Goal: Transaction & Acquisition: Obtain resource

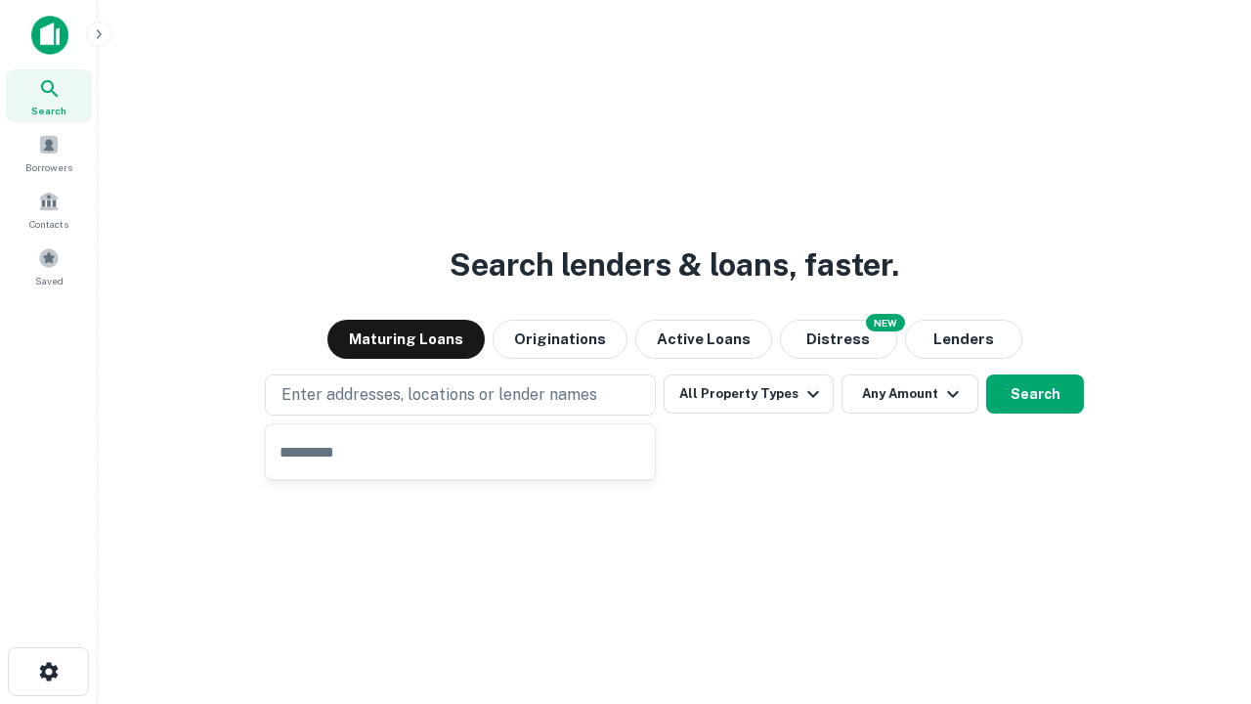
type input "**********"
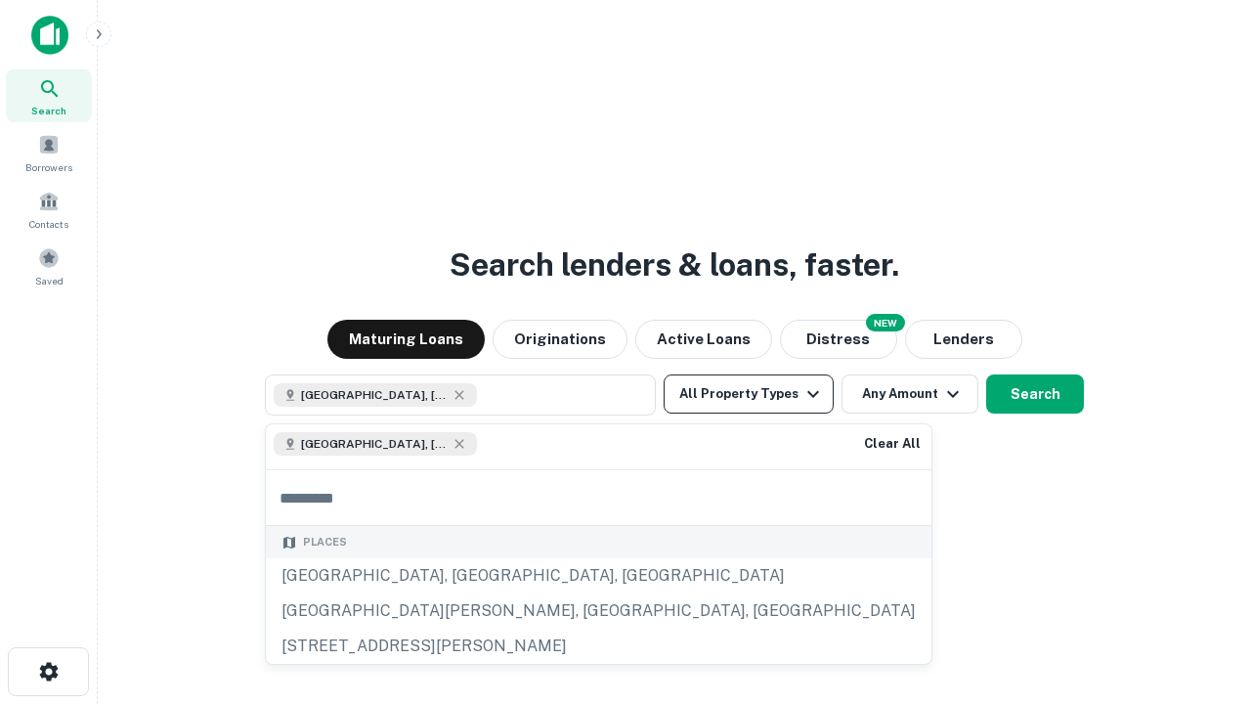
click at [749, 394] on button "All Property Types" at bounding box center [749, 393] width 170 height 39
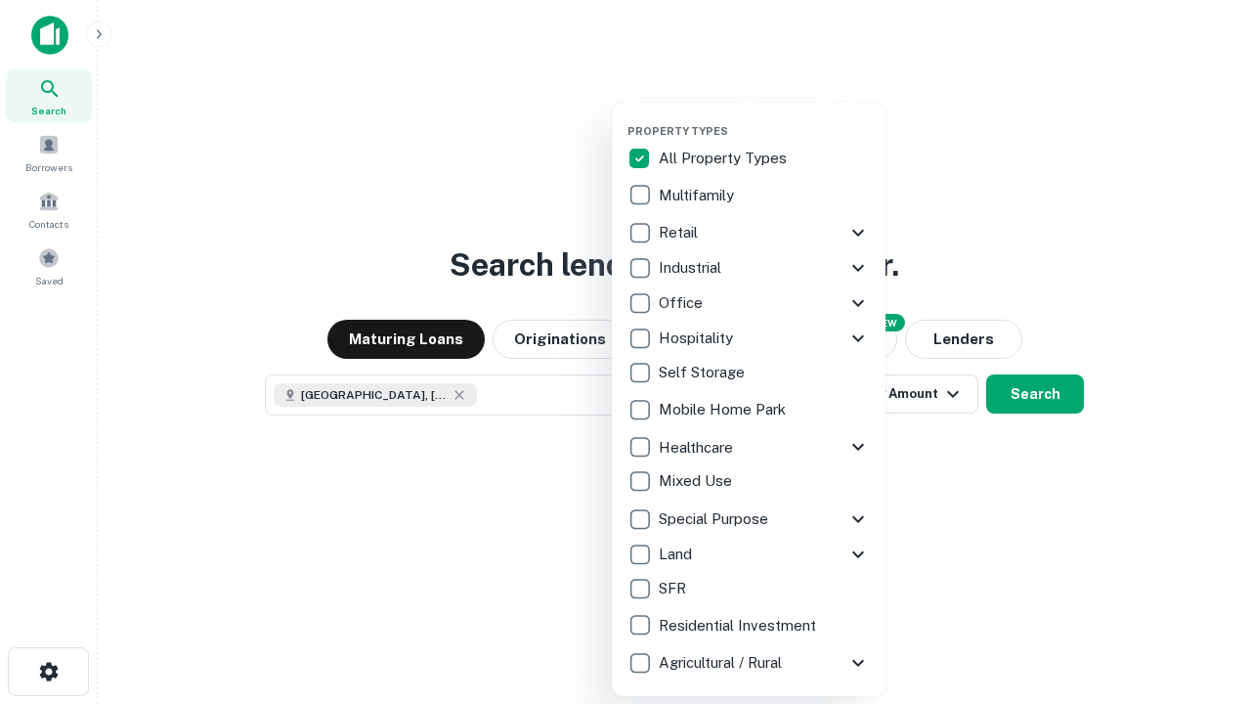
click at [764, 118] on button "button" at bounding box center [764, 118] width 274 height 1
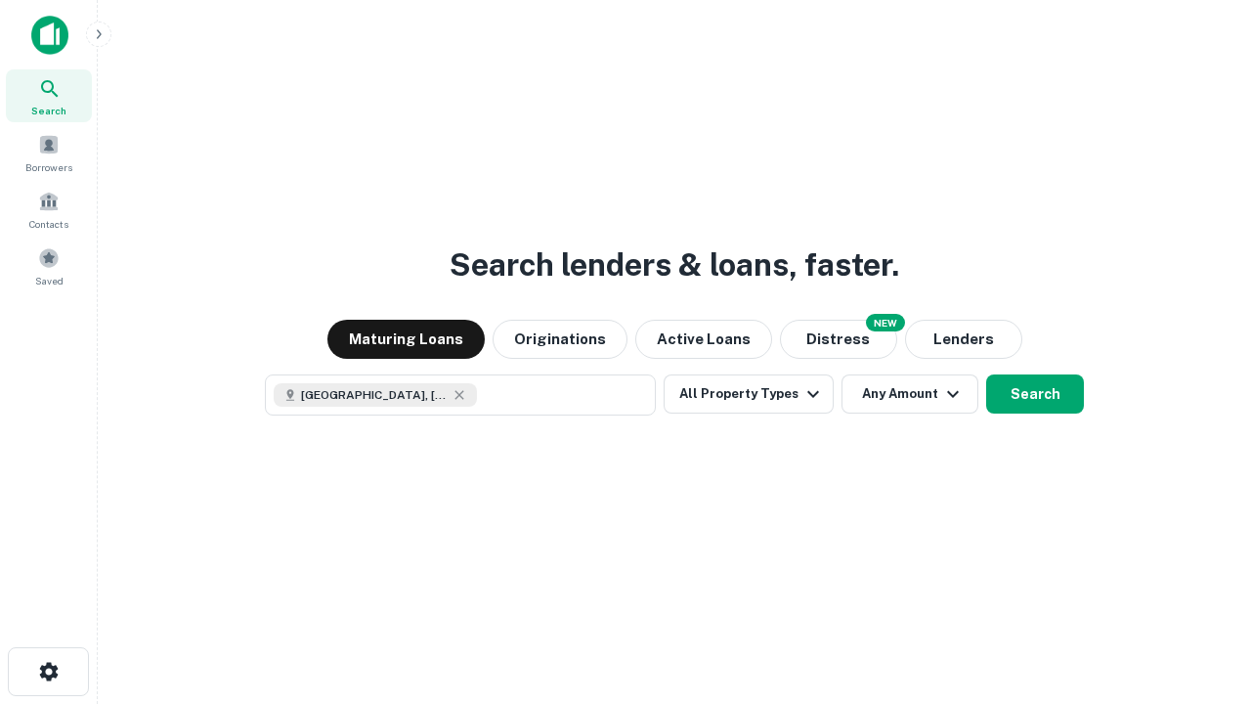
scroll to position [31, 0]
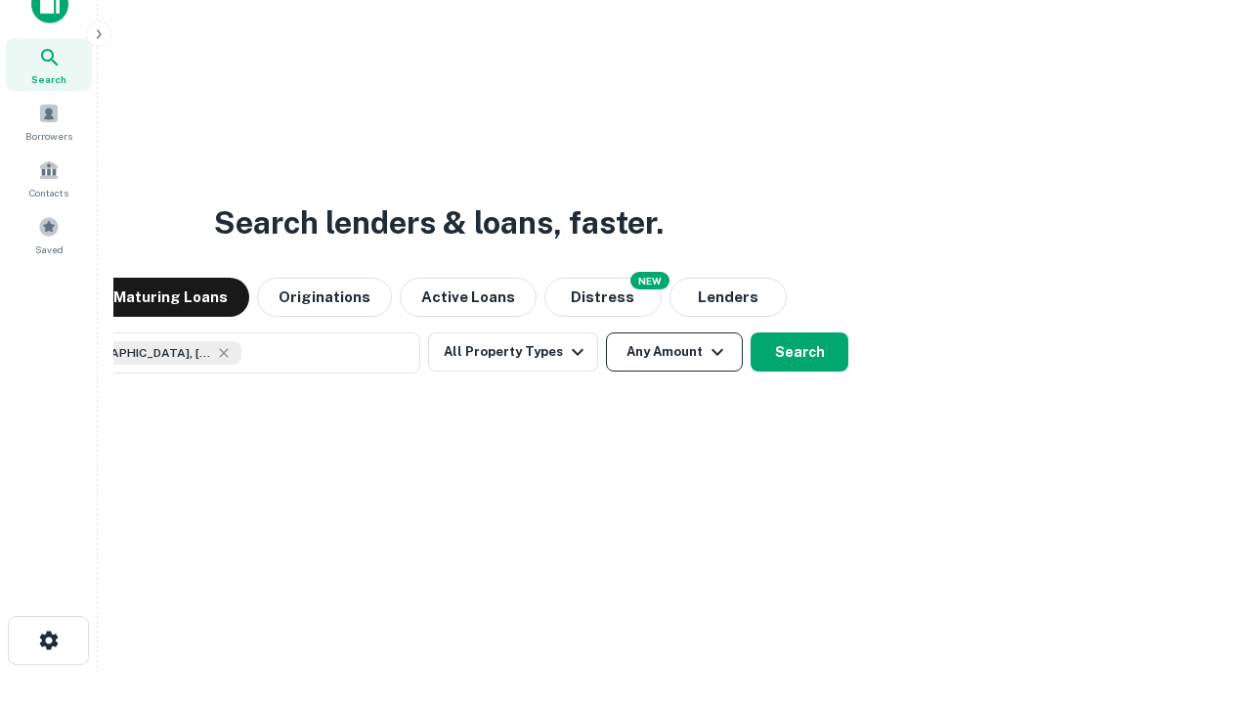
click at [606, 332] on button "Any Amount" at bounding box center [674, 351] width 137 height 39
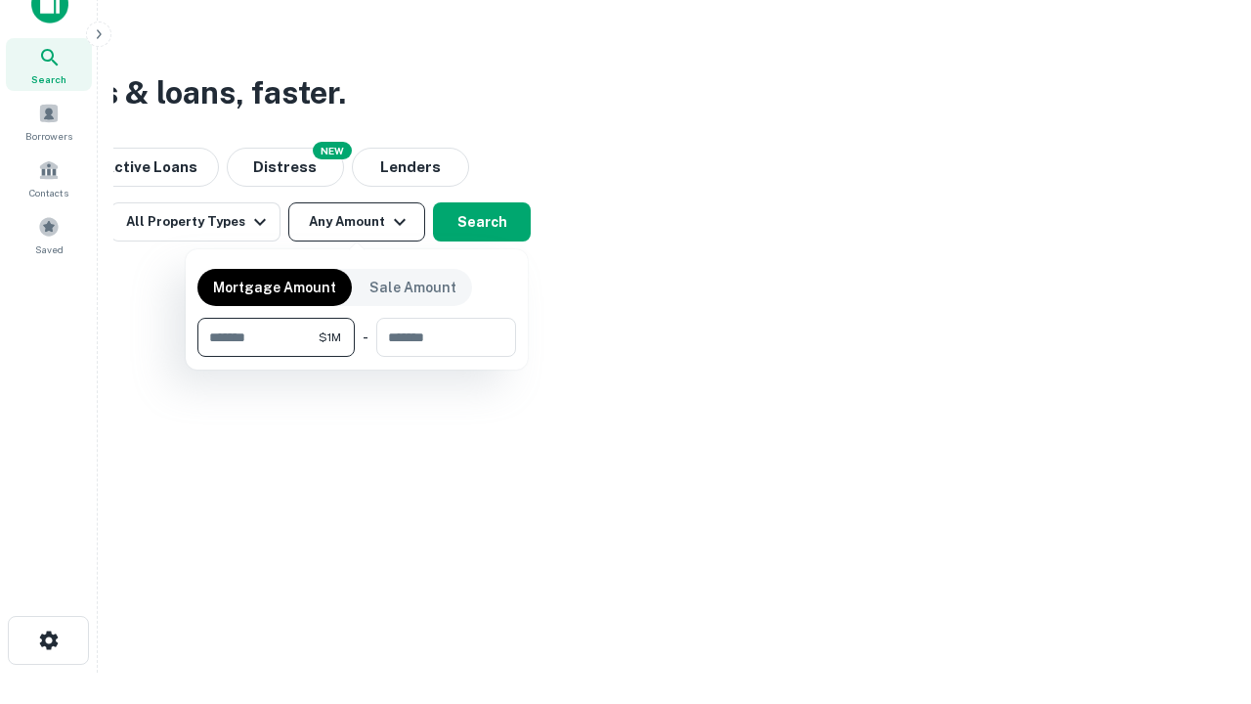
type input "*******"
click at [357, 357] on button "button" at bounding box center [356, 357] width 319 height 1
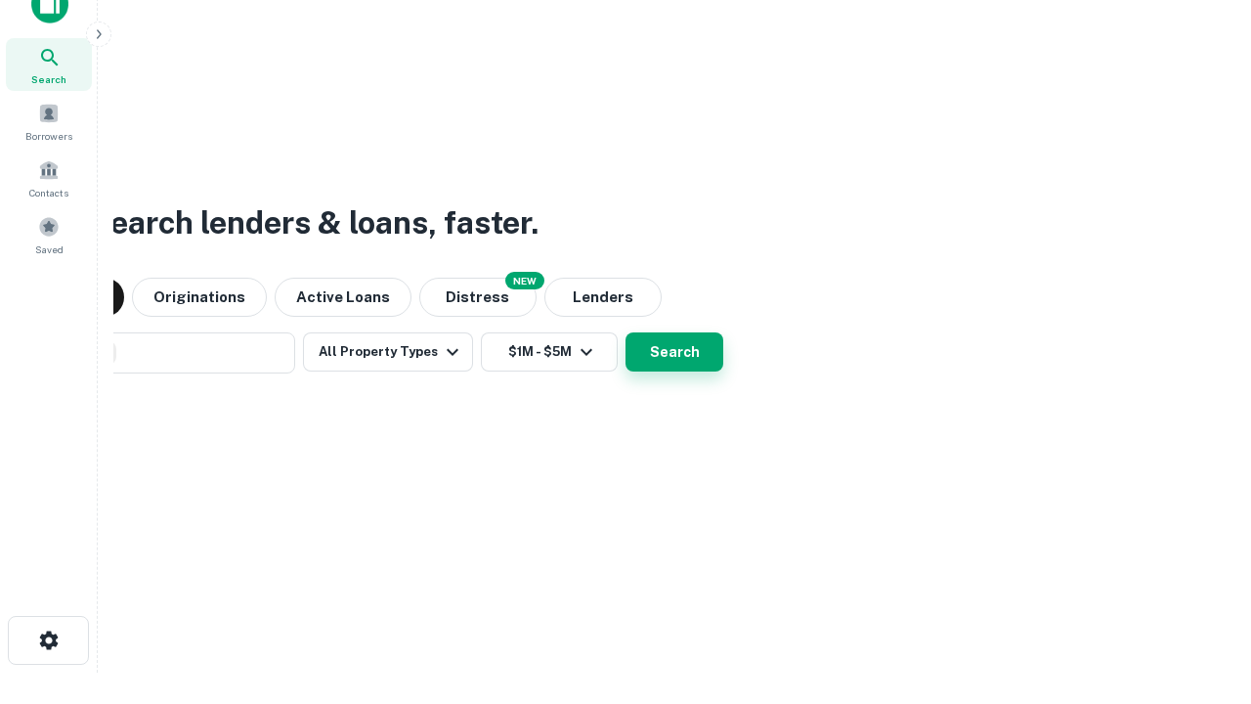
click at [626, 332] on button "Search" at bounding box center [675, 351] width 98 height 39
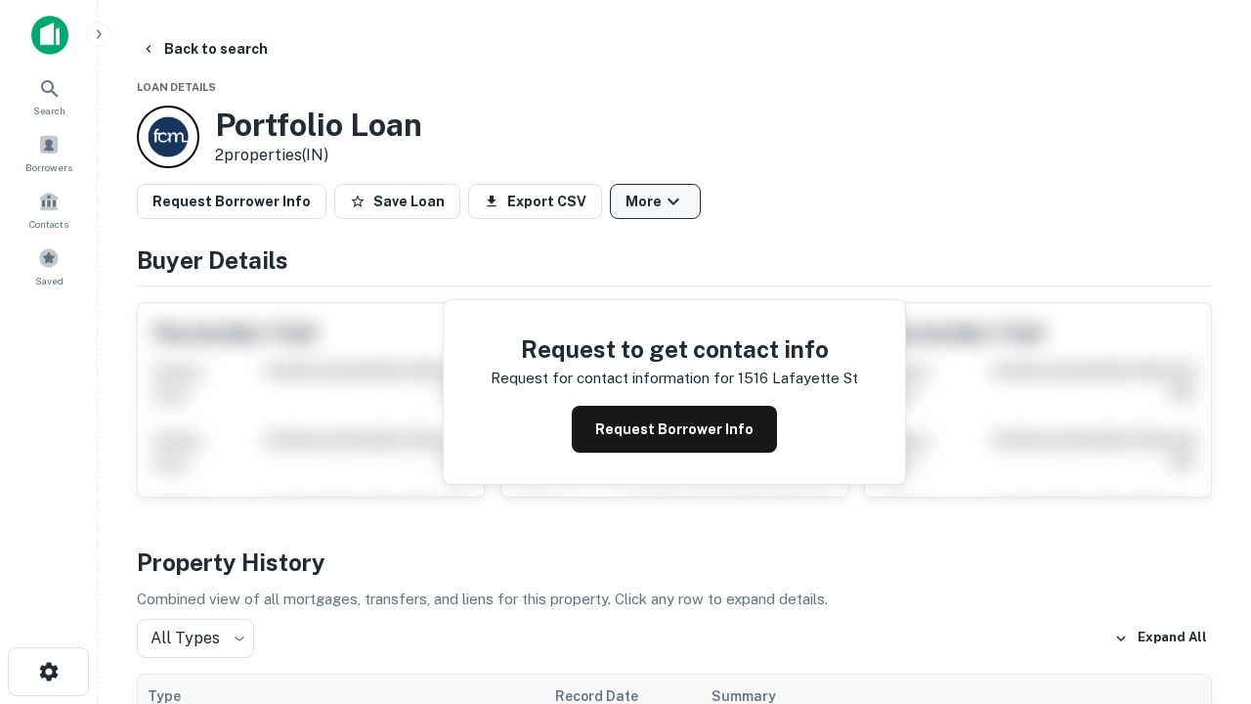
click at [655, 201] on button "More" at bounding box center [655, 201] width 91 height 35
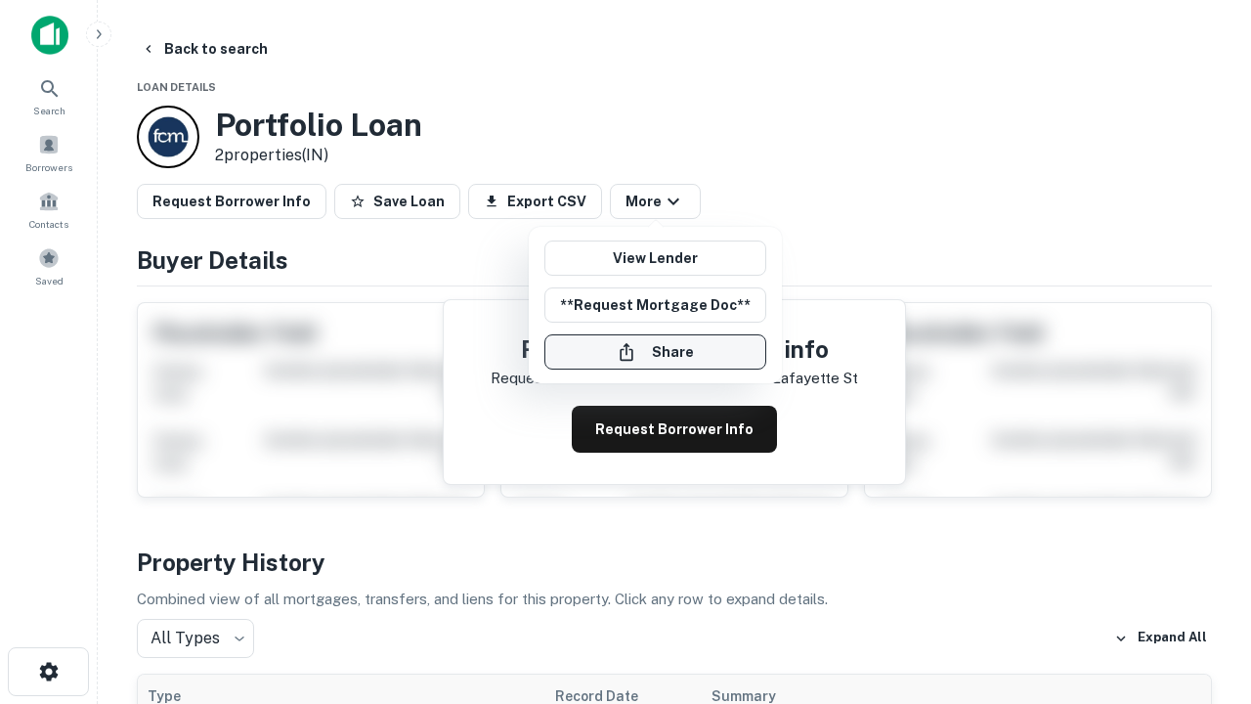
click at [655, 352] on button "Share" at bounding box center [655, 351] width 222 height 35
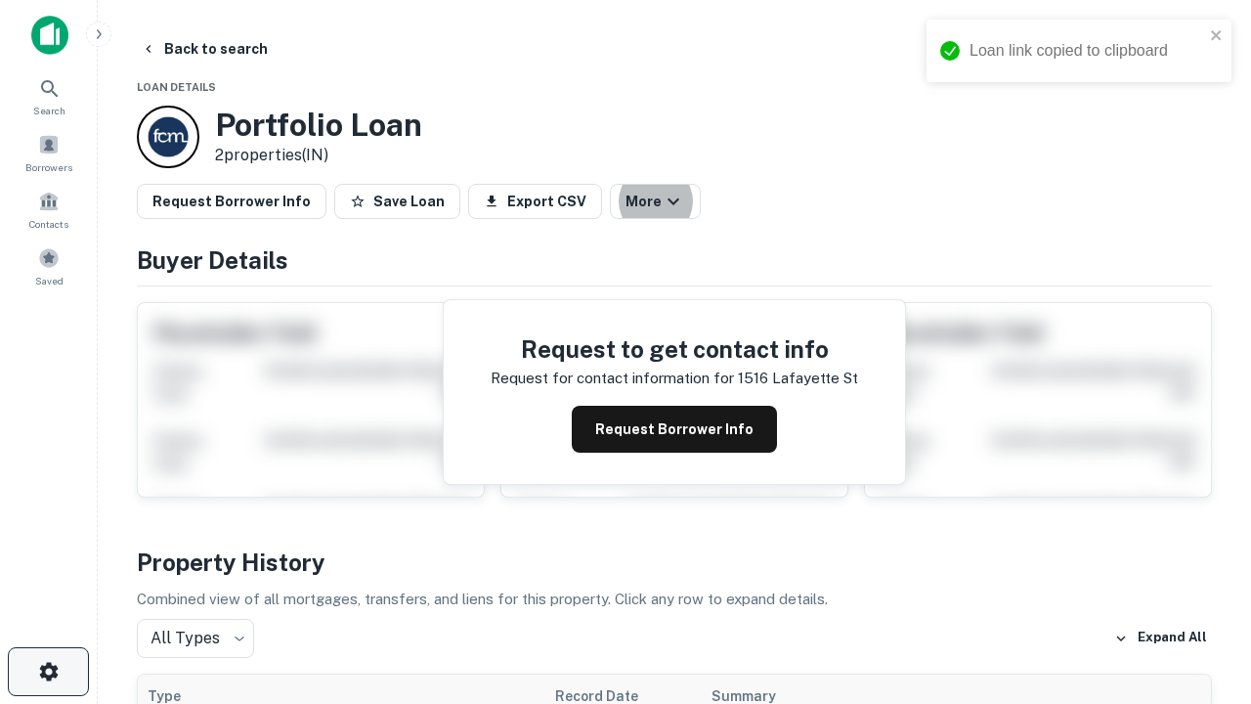
click at [48, 671] on icon "button" at bounding box center [48, 671] width 23 height 23
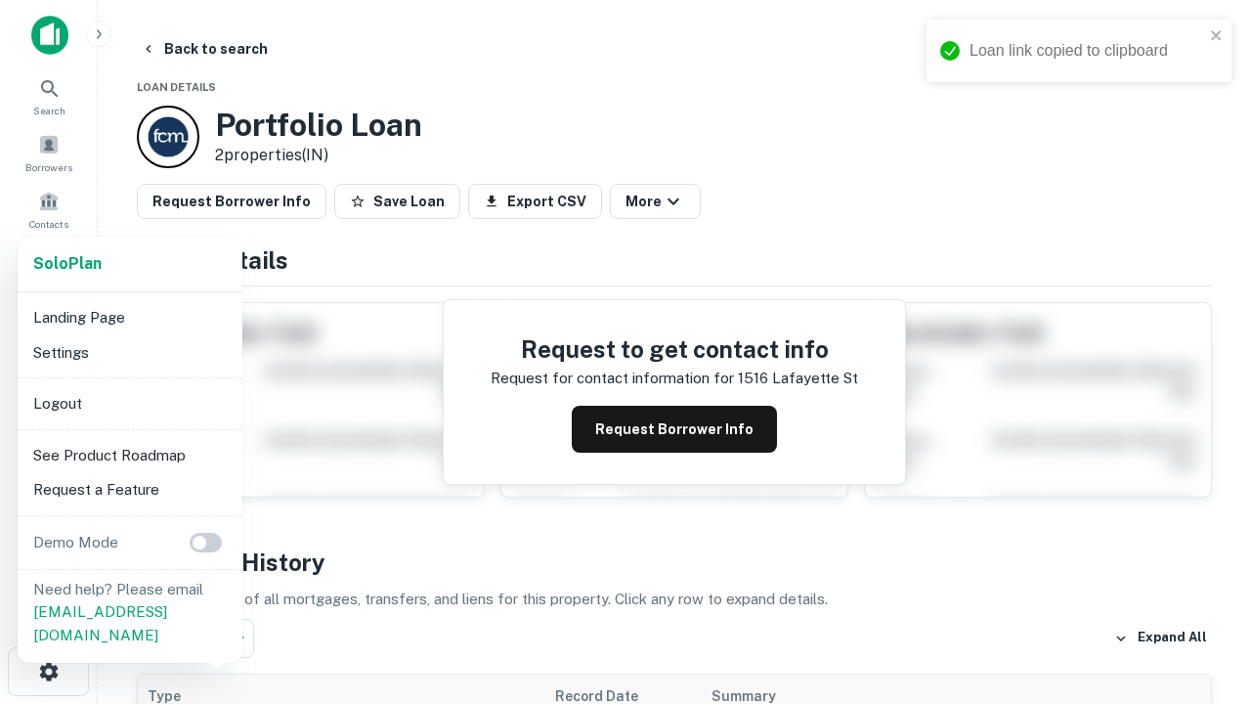
click at [129, 403] on li "Logout" at bounding box center [129, 403] width 209 height 35
